Goal: Check status: Check status

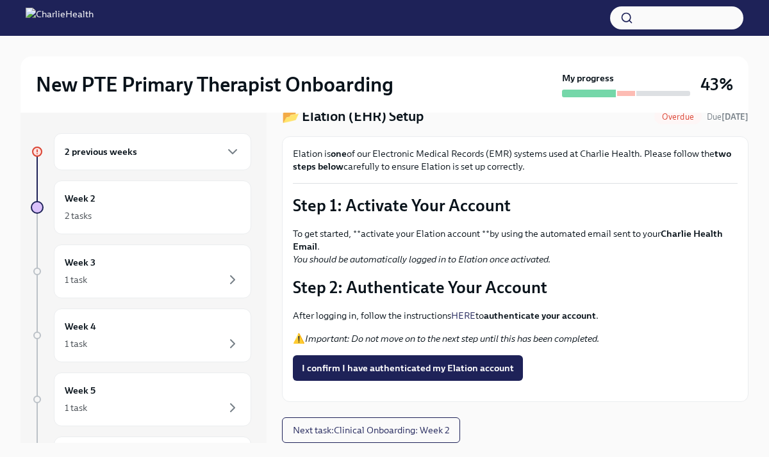
scroll to position [22, 0]
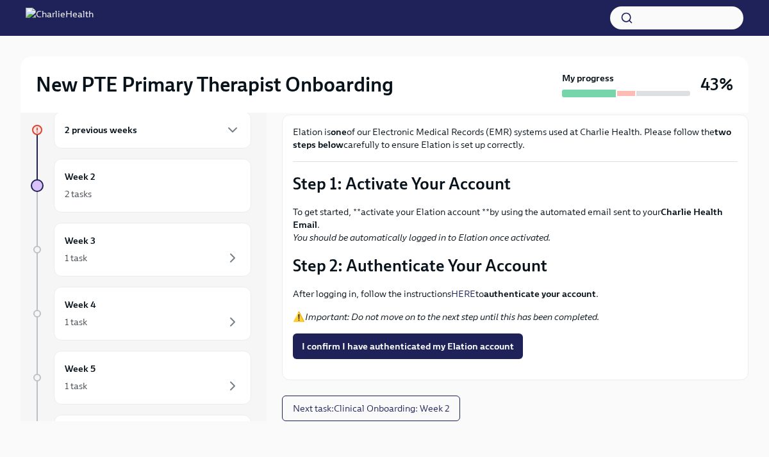
click at [470, 288] on link "HERE" at bounding box center [463, 294] width 24 height 12
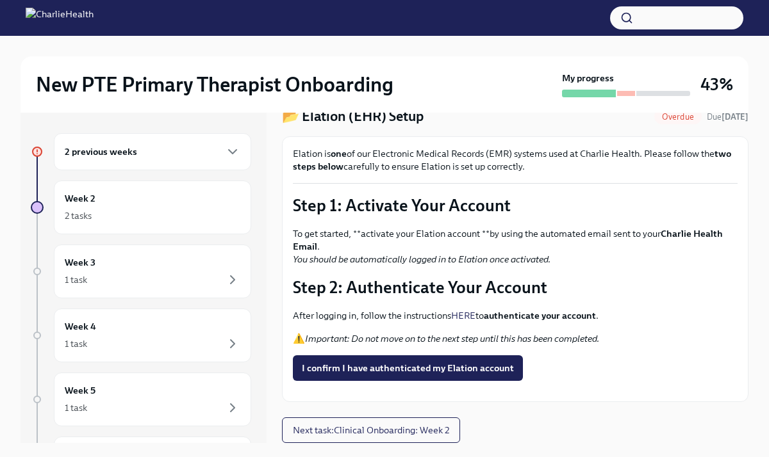
click at [167, 162] on div "2 previous weeks" at bounding box center [152, 151] width 197 height 37
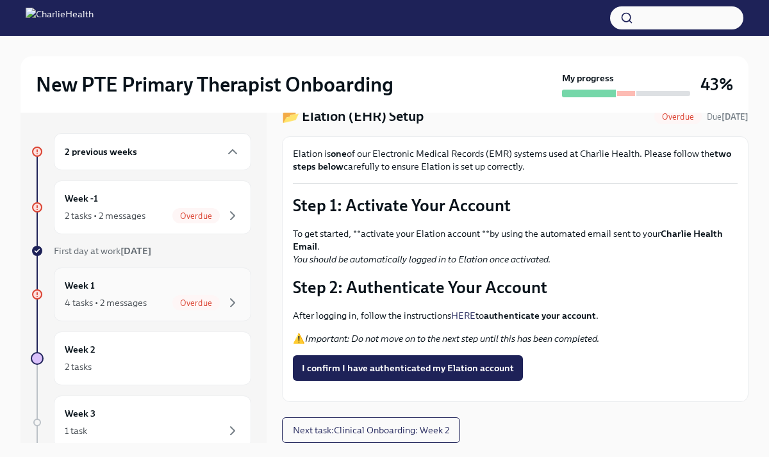
click at [140, 293] on div "Week 1 4 tasks • 2 messages Overdue" at bounding box center [153, 295] width 176 height 32
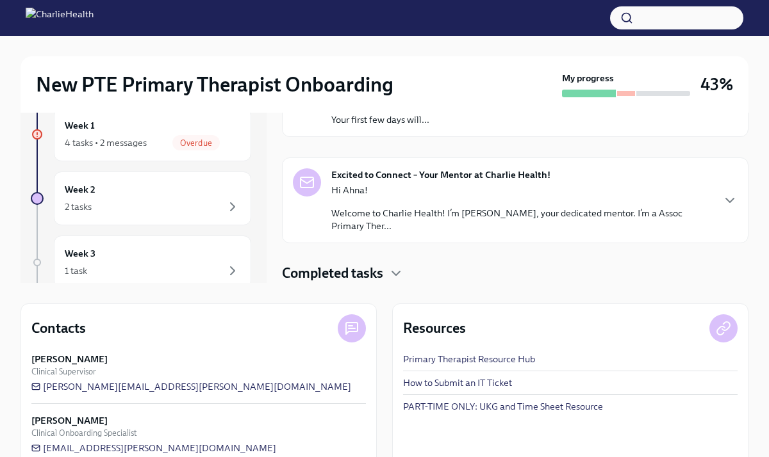
scroll to position [184, 0]
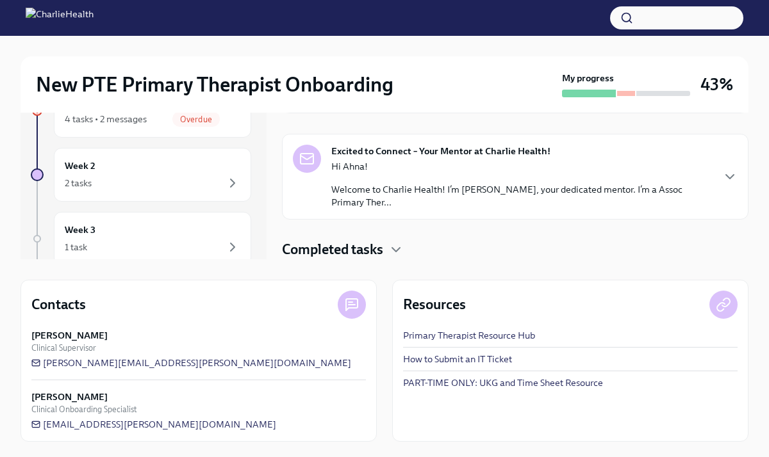
click at [380, 256] on h4 "Completed tasks" at bounding box center [332, 249] width 101 height 19
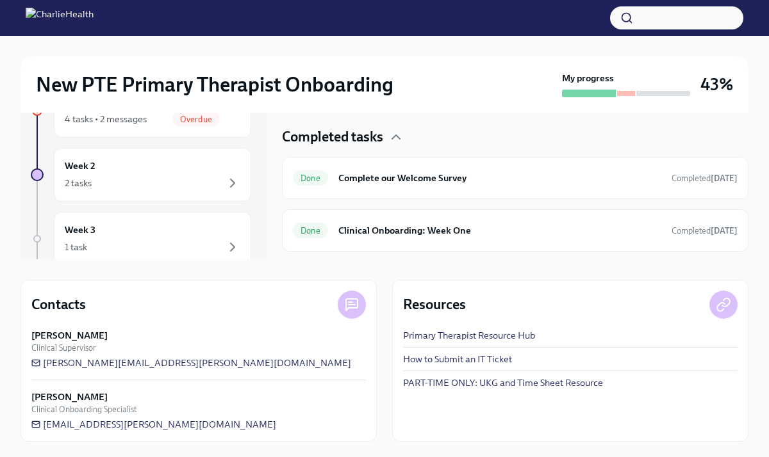
scroll to position [191, 0]
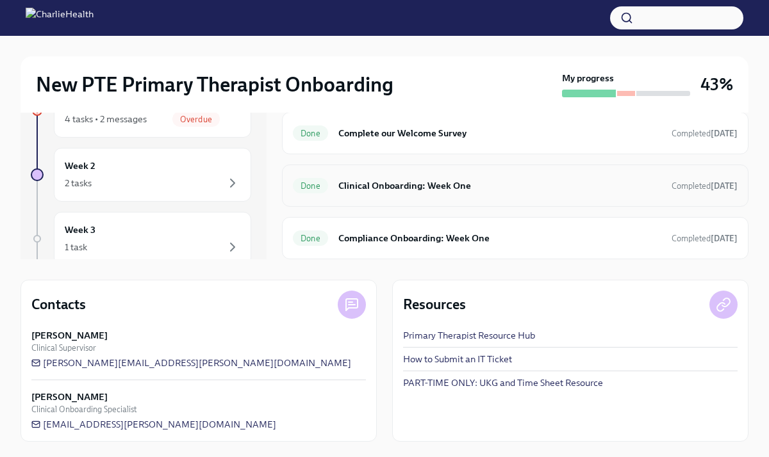
click at [425, 200] on div "Done Clinical Onboarding: Week One Completed [DATE]" at bounding box center [515, 186] width 466 height 42
click at [423, 177] on div "Done Clinical Onboarding: Week One Completed [DATE]" at bounding box center [515, 186] width 445 height 20
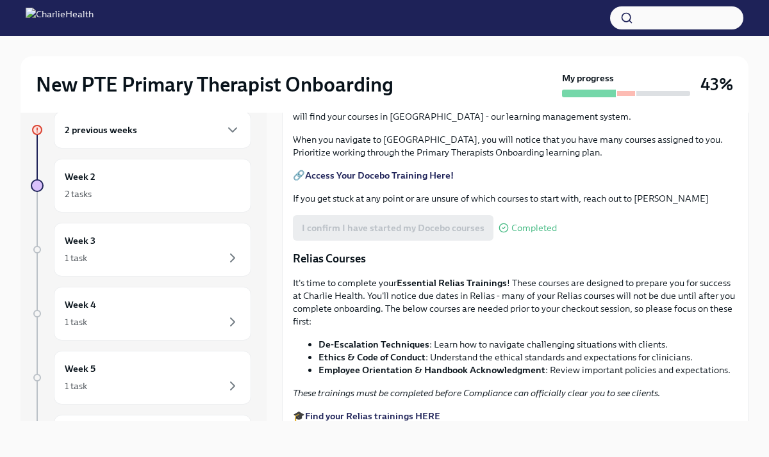
scroll to position [537, 0]
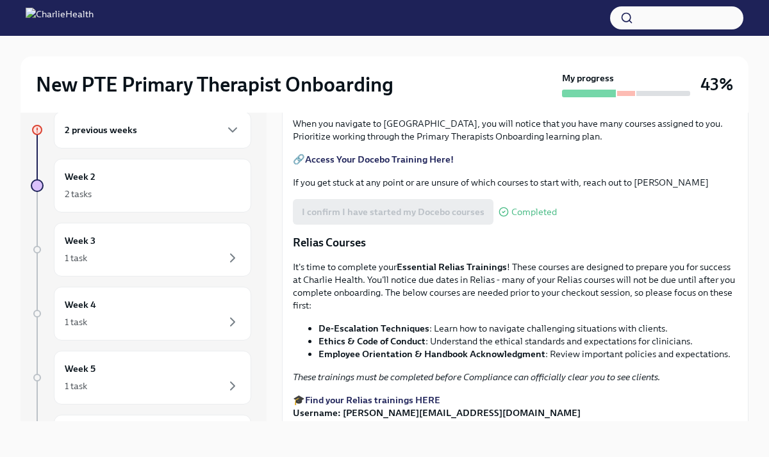
click at [384, 165] on strong "Access Your Docebo Training Here!" at bounding box center [379, 160] width 149 height 12
